Goal: Find specific page/section: Find specific page/section

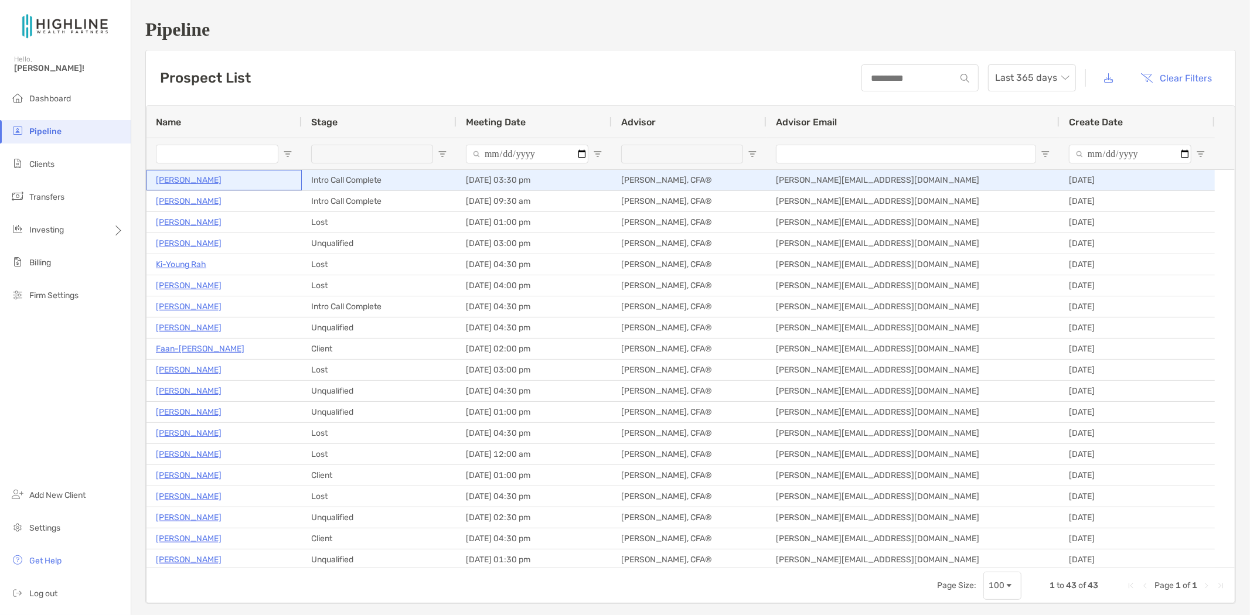
click at [189, 178] on p "[PERSON_NAME]" at bounding box center [189, 180] width 66 height 15
